Goal: Task Accomplishment & Management: Use online tool/utility

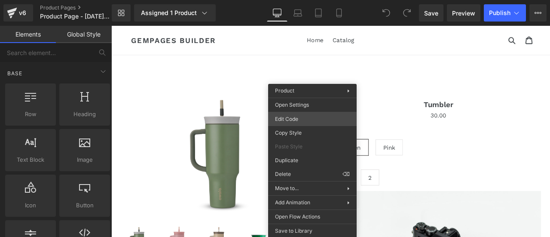
click at [291, 0] on div "You are previewing how the will restyle your page. You can not edit Elements in…" at bounding box center [275, 0] width 550 height 0
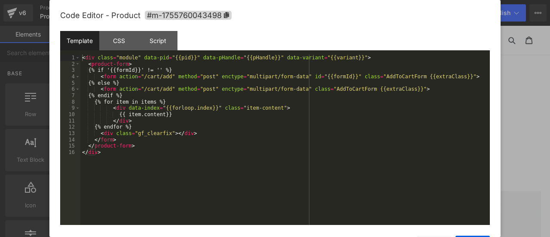
click at [111, 28] on div "Code Editor - Product #m-1755760043498" at bounding box center [275, 15] width 430 height 31
click at [114, 35] on div "CSS" at bounding box center [118, 40] width 39 height 19
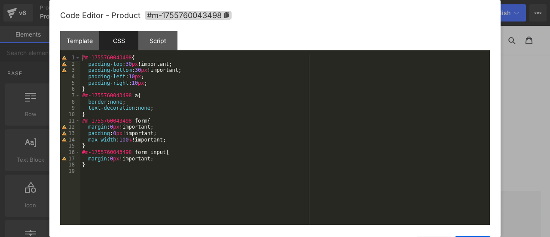
click at [517, 158] on div at bounding box center [275, 118] width 550 height 237
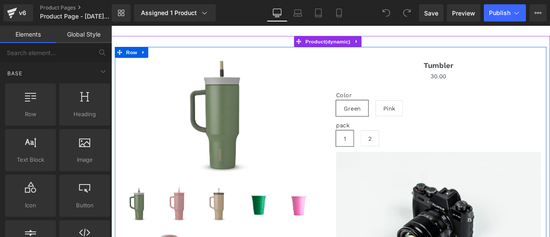
scroll to position [43, 0]
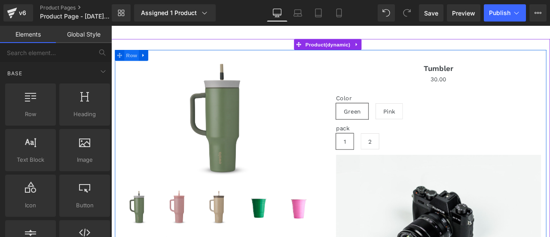
click at [139, 63] on span "Row" at bounding box center [135, 60] width 17 height 13
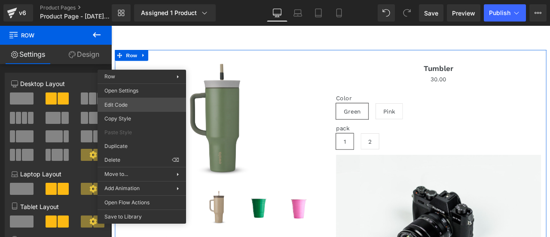
click at [118, 0] on div "Row You are previewing how the will restyle your page. You can not edit Element…" at bounding box center [275, 0] width 550 height 0
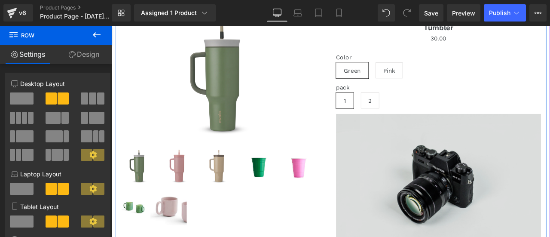
scroll to position [129, 0]
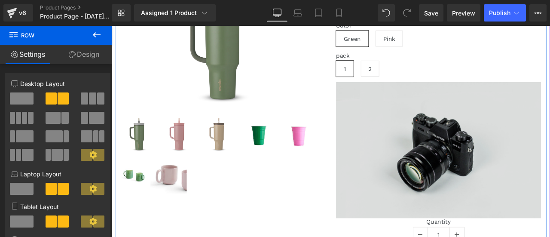
click at [466, 169] on img at bounding box center [499, 172] width 243 height 161
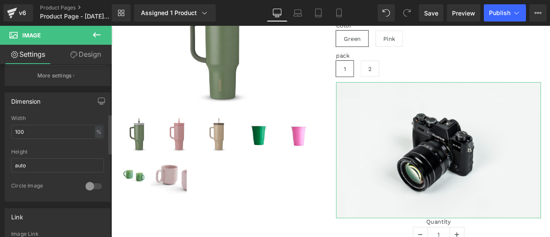
scroll to position [215, 0]
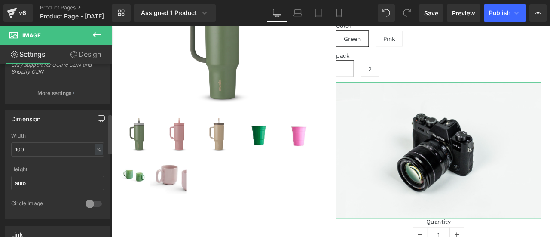
click at [99, 122] on button "button" at bounding box center [102, 118] width 14 height 16
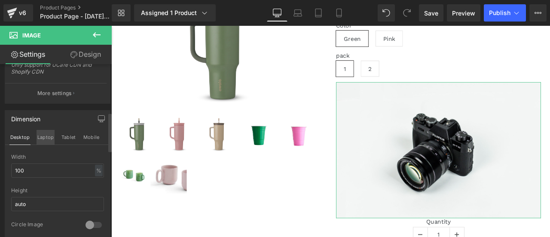
click at [44, 138] on button "Laptop" at bounding box center [46, 137] width 18 height 15
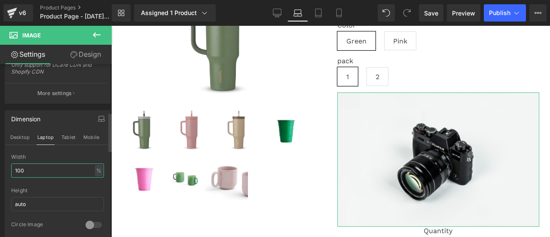
click at [42, 166] on input "100" at bounding box center [57, 170] width 93 height 14
click at [47, 165] on input "100" at bounding box center [57, 170] width 93 height 14
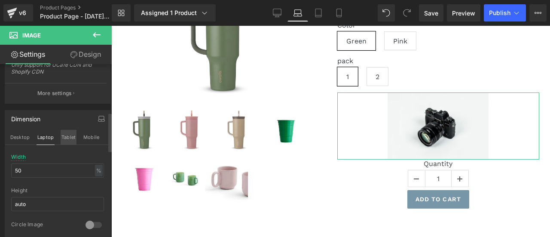
click at [69, 136] on button "Tablet" at bounding box center [69, 137] width 16 height 15
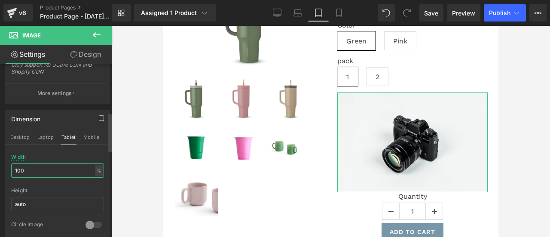
click at [43, 164] on input "100" at bounding box center [57, 170] width 93 height 14
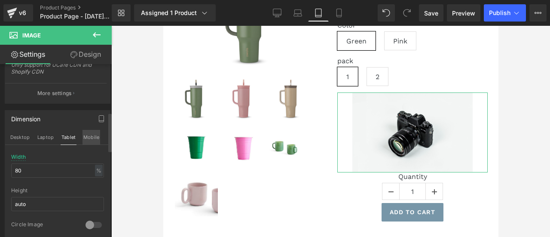
click at [92, 141] on button "Mobile" at bounding box center [92, 137] width 18 height 15
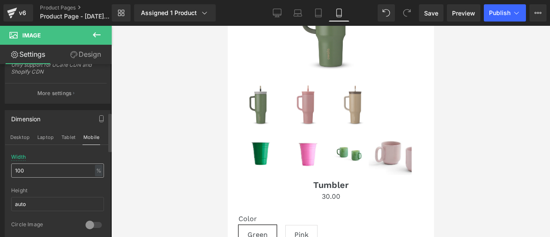
scroll to position [322, 0]
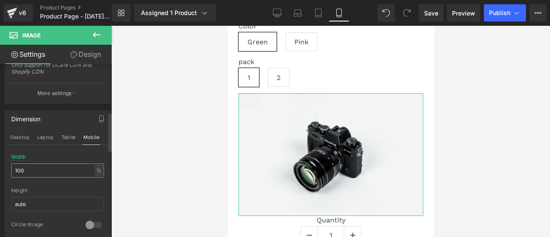
click at [67, 172] on input "100" at bounding box center [57, 170] width 93 height 14
type input "1"
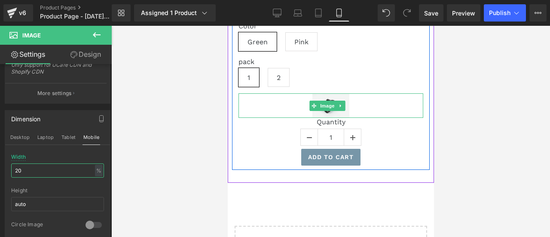
type input "20"
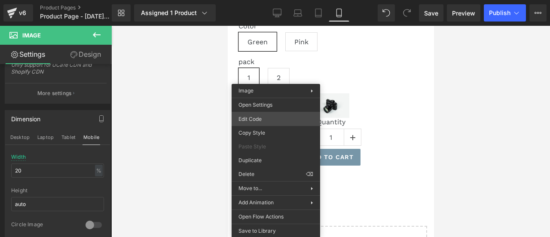
click at [253, 0] on div "Row You are previewing how the will restyle your page. You can not edit Element…" at bounding box center [275, 0] width 550 height 0
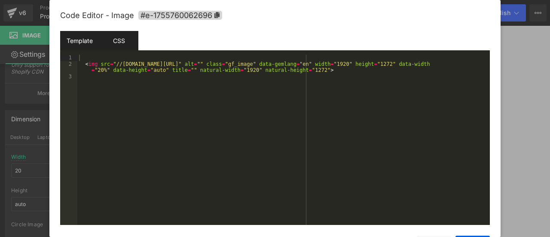
click at [127, 44] on div "CSS" at bounding box center [118, 40] width 39 height 19
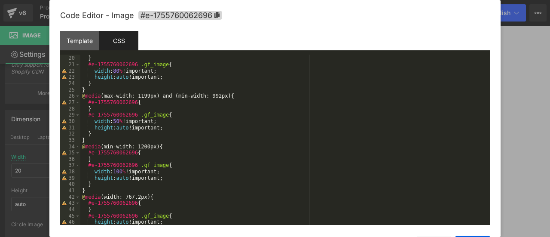
scroll to position [145, 0]
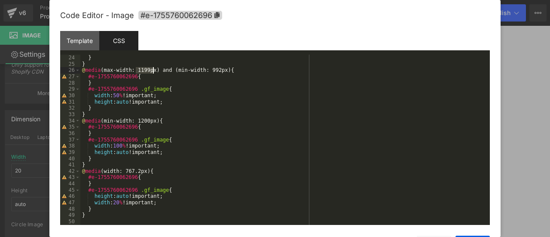
drag, startPoint x: 136, startPoint y: 70, endPoint x: 152, endPoint y: 69, distance: 15.5
click at [152, 69] on div "} } @ media (max-width: 1199px) and (min-width: 992px) { #e-1755760062696 { } #…" at bounding box center [283, 146] width 406 height 183
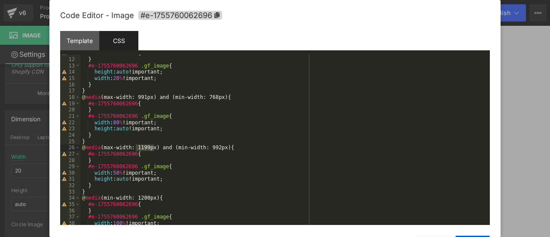
scroll to position [67, 0]
drag, startPoint x: 202, startPoint y: 99, endPoint x: 214, endPoint y: 99, distance: 12.0
click at [214, 99] on div "#e-1755760062696 { } #e-1755760062696 .gf_image { height : auto !important; wid…" at bounding box center [283, 141] width 406 height 183
drag, startPoint x: 136, startPoint y: 98, endPoint x: 144, endPoint y: 99, distance: 8.3
click at [144, 99] on div "#e-1755760062696 { } #e-1755760062696 .gf_image { height : auto !important; wid…" at bounding box center [283, 141] width 406 height 183
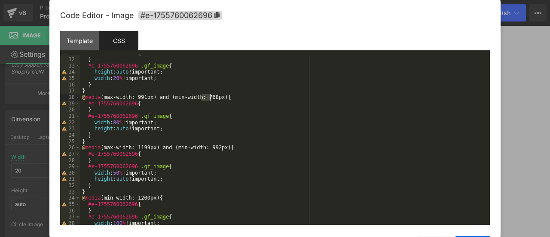
drag, startPoint x: 202, startPoint y: 98, endPoint x: 210, endPoint y: 98, distance: 8.2
click at [210, 98] on div "#e-1755760062696 { } #e-1755760062696 .gf_image { height : auto !important; wid…" at bounding box center [283, 141] width 406 height 183
drag, startPoint x: 137, startPoint y: 98, endPoint x: 144, endPoint y: 97, distance: 6.9
click at [144, 97] on div "#e-1755760062696 { } #e-1755760062696 .gf_image { height : auto !important; wid…" at bounding box center [283, 141] width 406 height 183
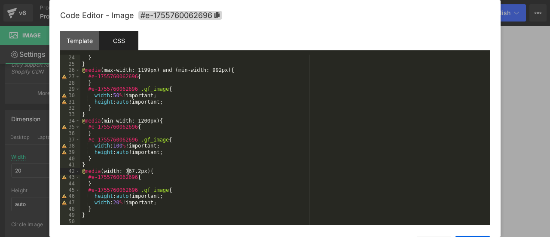
click at [126, 172] on div "} } @ media (max-width: 1199px) and (min-width: 992px) { #e-1755760062696 { } #…" at bounding box center [283, 146] width 406 height 183
drag, startPoint x: 124, startPoint y: 172, endPoint x: 144, endPoint y: 172, distance: 20.2
click at [144, 172] on div "} } @ media (max-width: 1199px) and (min-width: 992px) { #e-1755760062696 { } #…" at bounding box center [283, 146] width 406 height 183
